Goal: Information Seeking & Learning: Learn about a topic

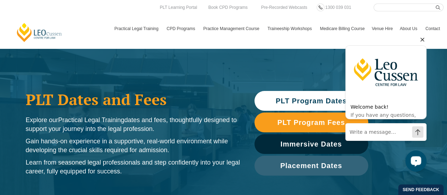
click at [423, 41] on icon "Hide greeting" at bounding box center [422, 39] width 8 height 8
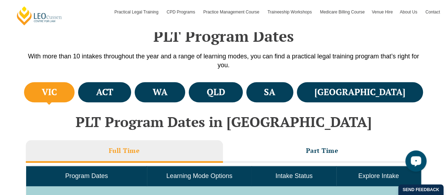
scroll to position [233, 0]
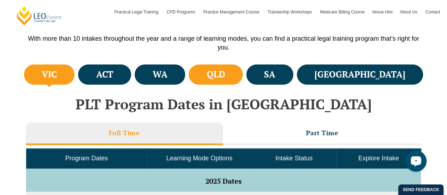
click at [243, 76] on li "QLD" at bounding box center [216, 74] width 54 height 20
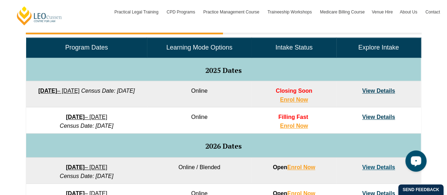
scroll to position [344, 0]
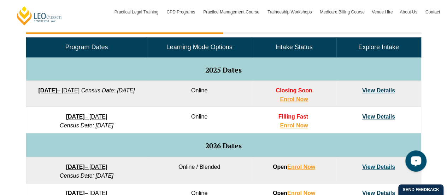
click at [388, 90] on link "View Details" at bounding box center [378, 90] width 33 height 6
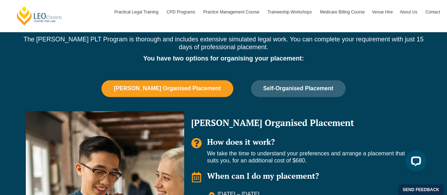
scroll to position [442, 0]
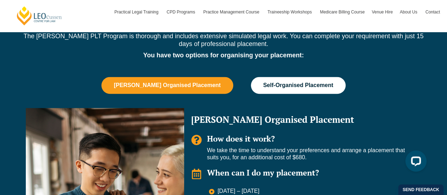
click at [265, 86] on span "Self-Organised Placement" at bounding box center [298, 85] width 70 height 6
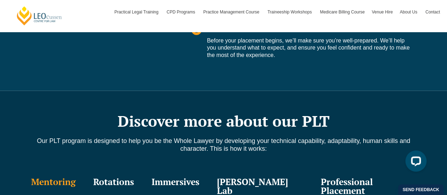
scroll to position [669, 0]
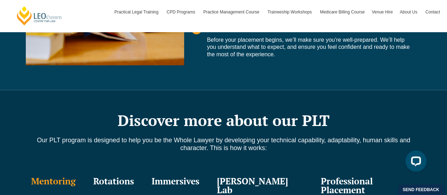
click at [356, 185] on div "Professional Placement" at bounding box center [368, 186] width 113 height 34
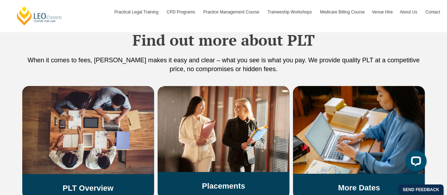
scroll to position [1228, 0]
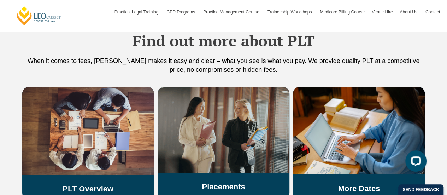
click at [226, 182] on link "Placements" at bounding box center [223, 186] width 43 height 9
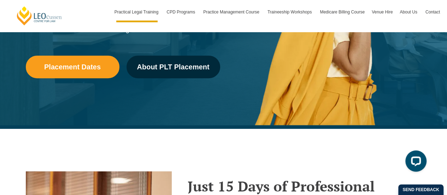
scroll to position [164, 0]
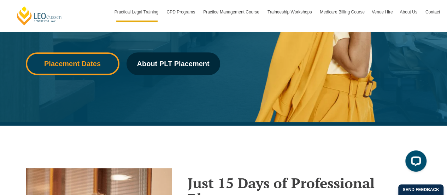
click at [108, 65] on span "Placement Dates" at bounding box center [73, 63] width 84 height 7
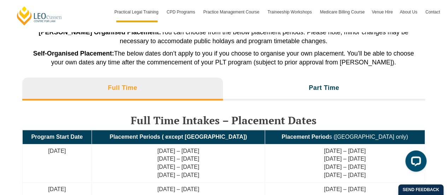
scroll to position [1525, 0]
